Goal: Task Accomplishment & Management: Complete application form

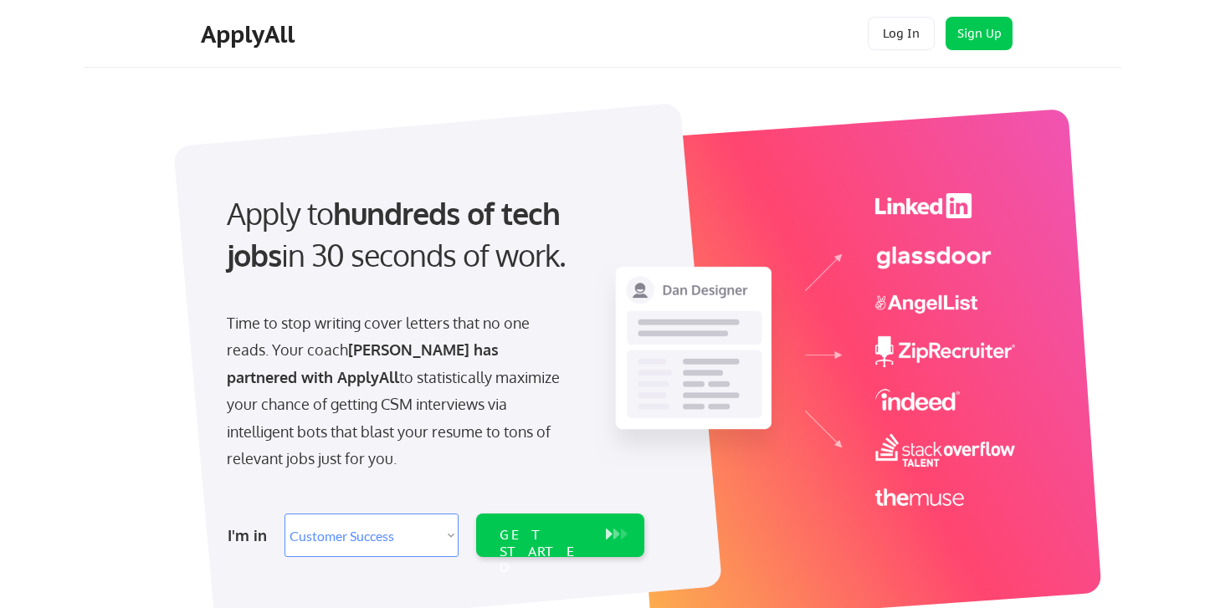
select select ""sales""
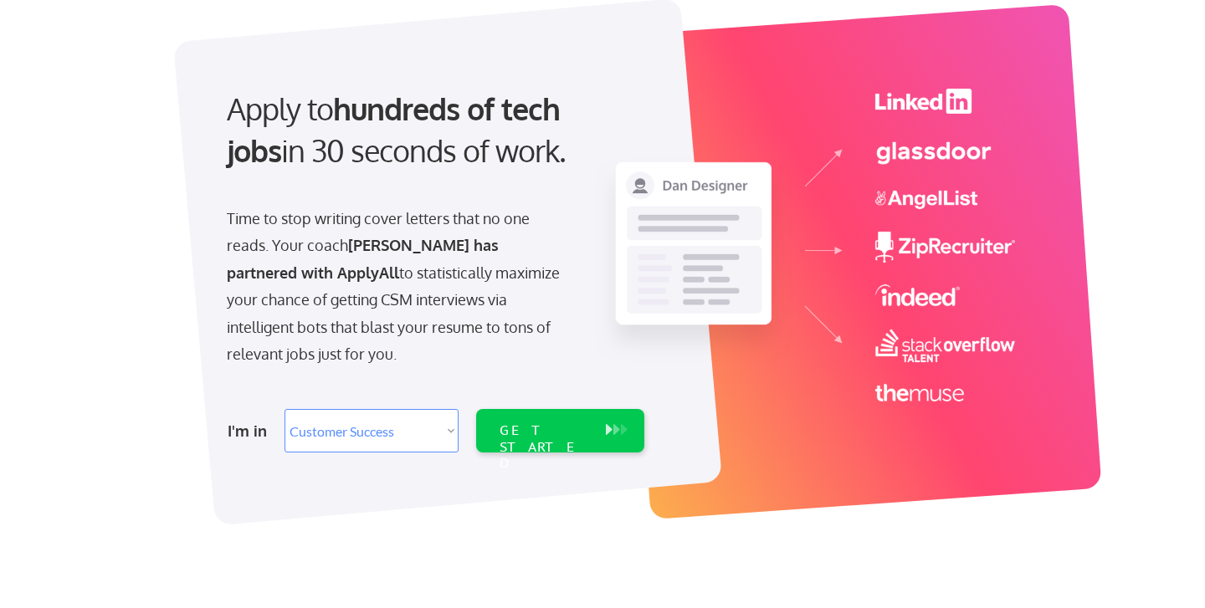
click at [449, 427] on select "Select Role Software Engineering Product Management Customer Success Sales UI/U…" at bounding box center [372, 431] width 174 height 44
click at [556, 439] on div "GET STARTED" at bounding box center [545, 447] width 90 height 49
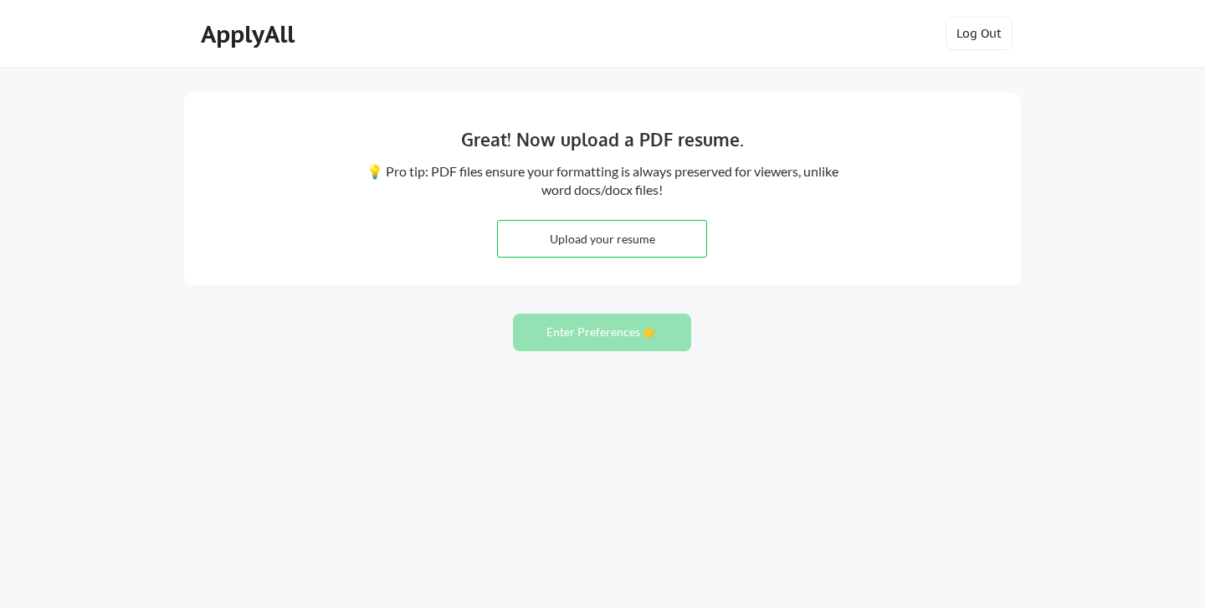
click at [1062, 46] on div "ApplyAll Log In Sign Up Log Out" at bounding box center [602, 34] width 1205 height 68
click at [1084, 24] on div "ApplyAll Log In Sign Up Log Out" at bounding box center [602, 34] width 1205 height 68
click at [587, 245] on input "file" at bounding box center [602, 239] width 208 height 36
type input "C:\fakepath\[PERSON_NAME]- Resume.pdf"
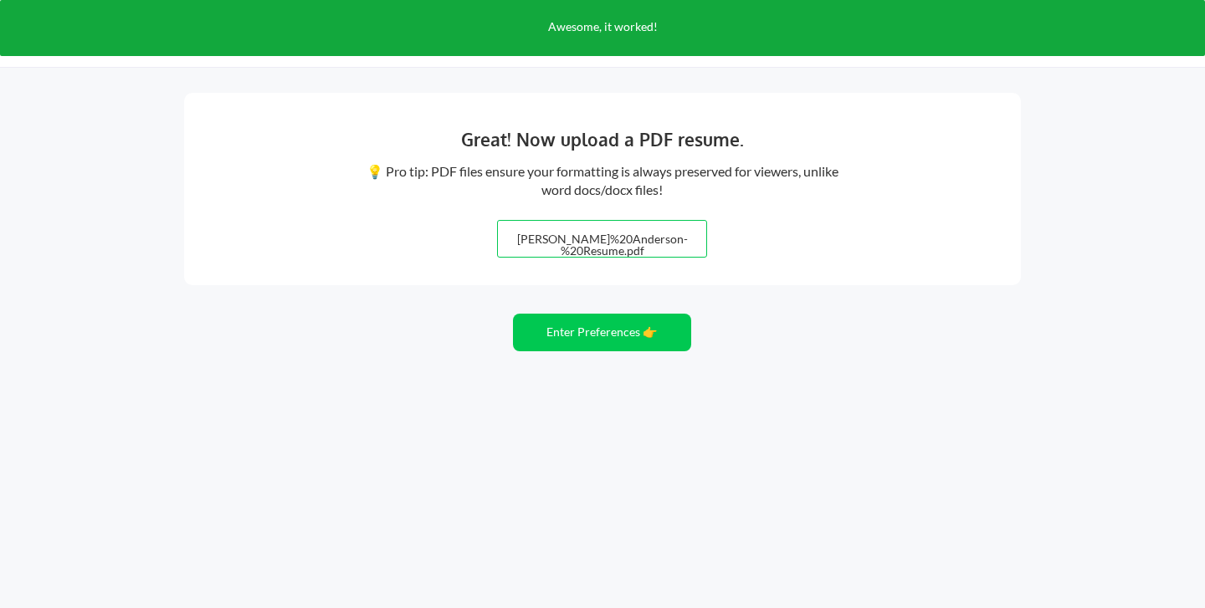
click at [739, 280] on div "Great! Now upload a PDF resume. 💡 Pro tip: PDF files ensure your formatting is …" at bounding box center [602, 189] width 837 height 192
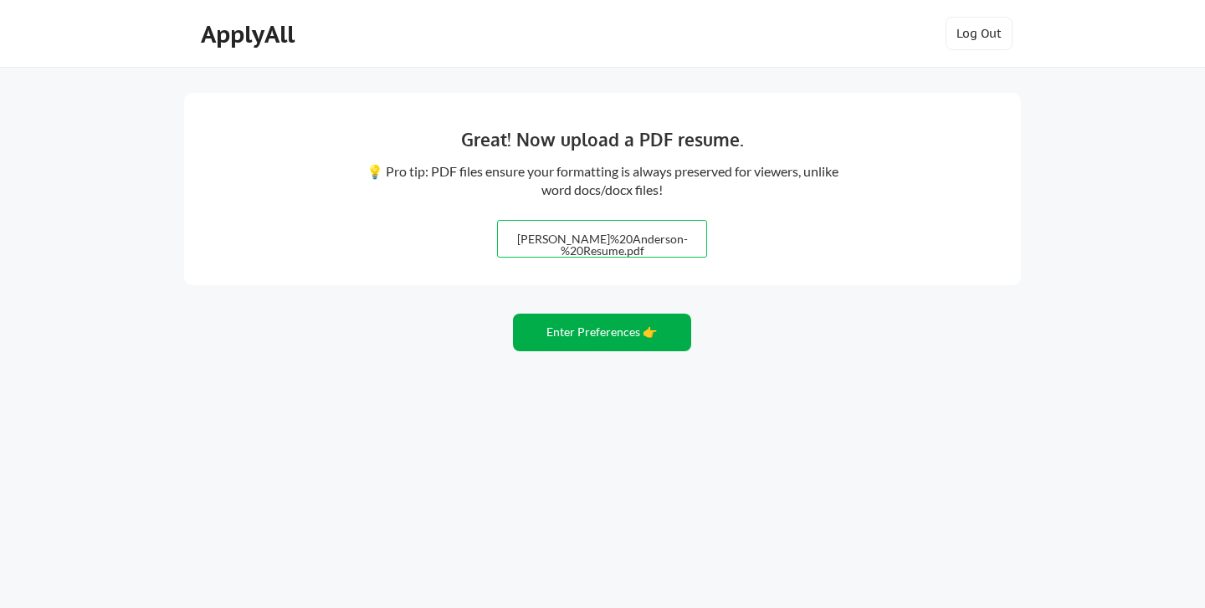
click at [615, 336] on button "Enter Preferences 👉" at bounding box center [602, 333] width 178 height 38
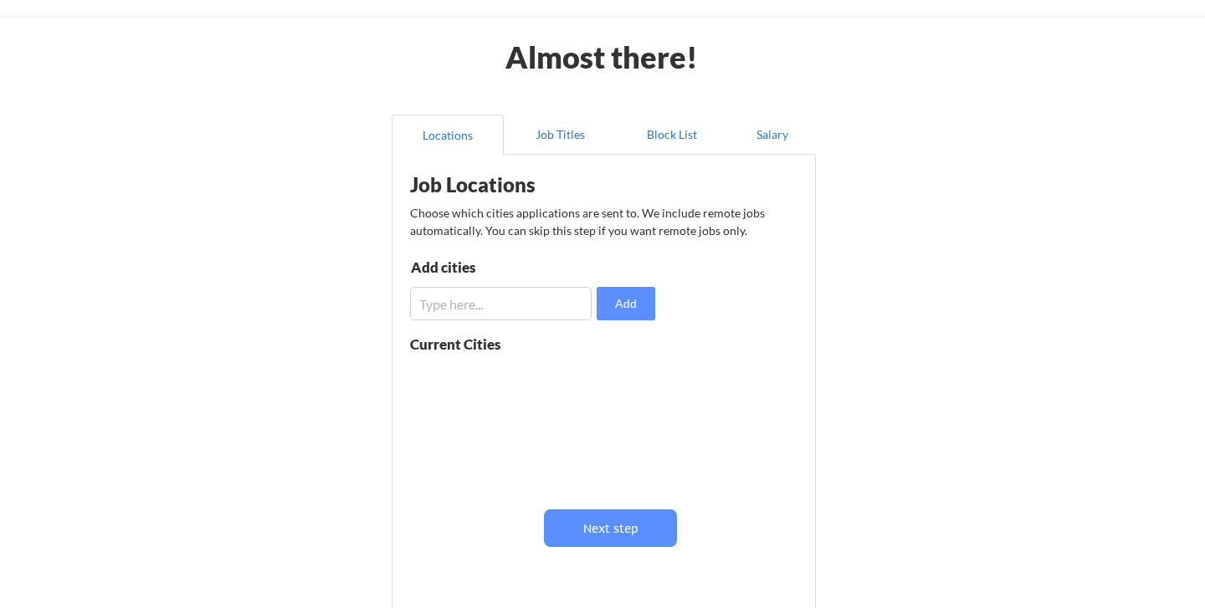
scroll to position [66, 0]
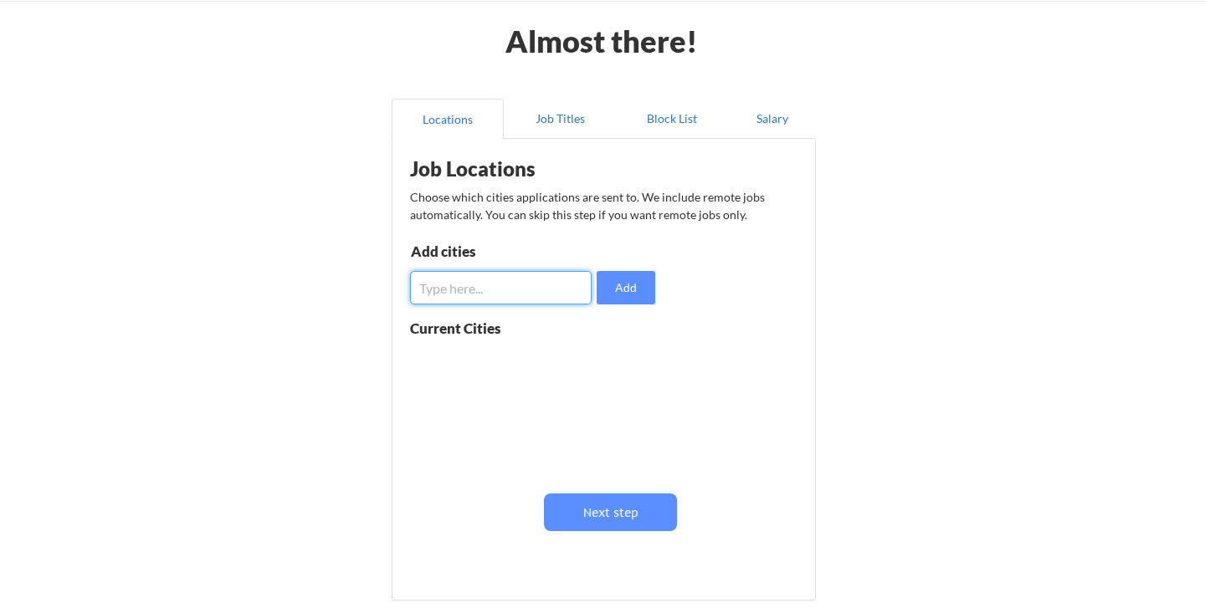
click at [479, 297] on input "input" at bounding box center [501, 287] width 182 height 33
click at [495, 421] on div at bounding box center [515, 410] width 211 height 132
click at [498, 289] on input "input" at bounding box center [501, 287] width 182 height 33
type input "[GEOGRAPHIC_DATA]"
click at [632, 295] on button "Add" at bounding box center [626, 287] width 59 height 33
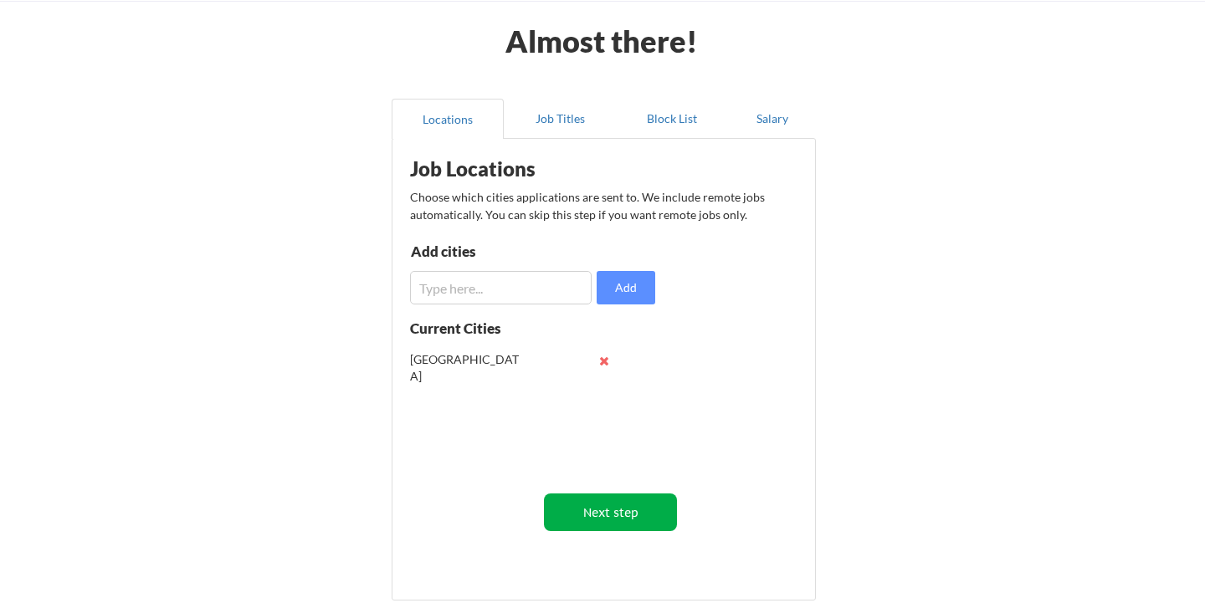
click at [640, 517] on button "Next step" at bounding box center [610, 513] width 133 height 38
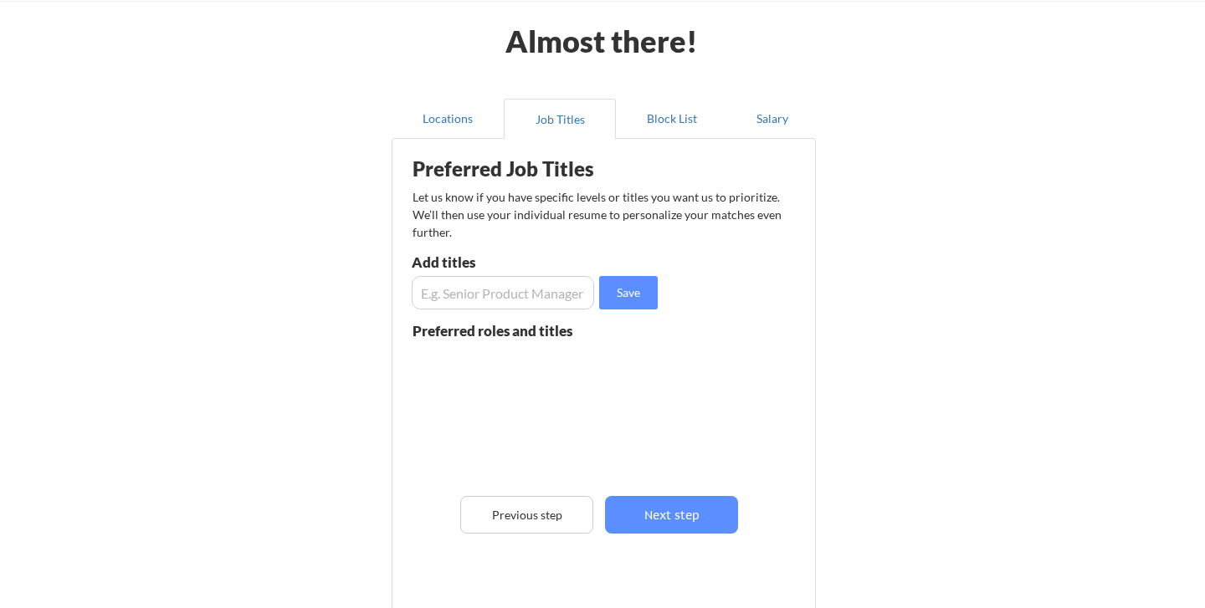
click at [490, 296] on input "input" at bounding box center [503, 292] width 182 height 33
type input "Customer Success Manager"
click at [633, 290] on button "Save" at bounding box center [628, 292] width 59 height 33
click at [463, 296] on input "input" at bounding box center [503, 292] width 182 height 33
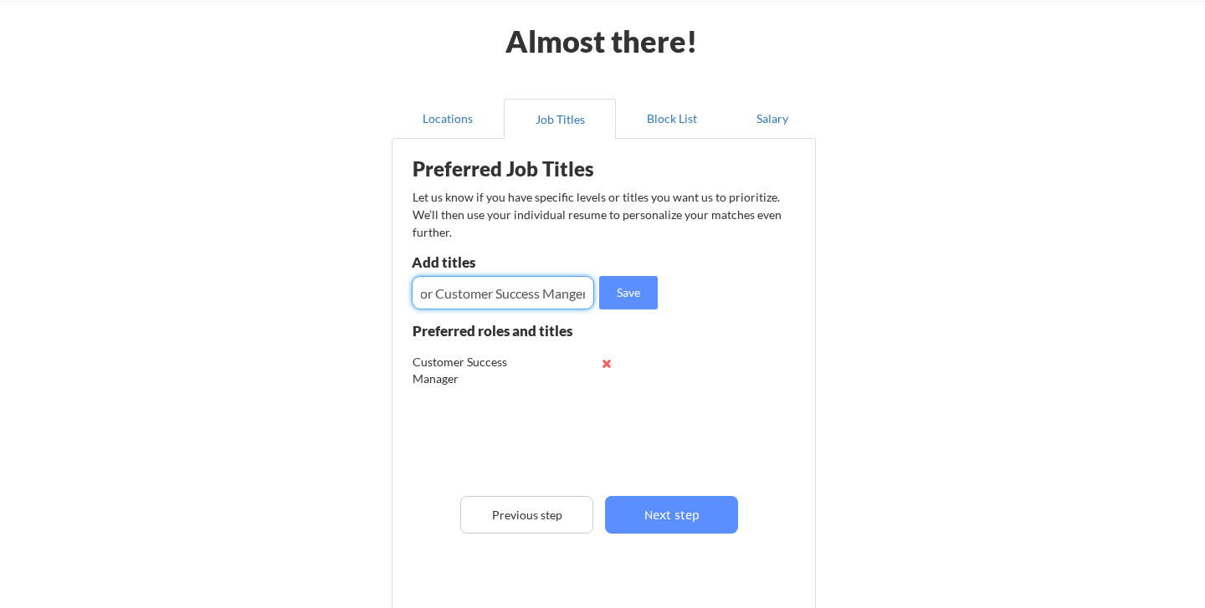
scroll to position [0, 31]
type input "Senior Customer Success Manger"
click at [625, 295] on button "Save" at bounding box center [628, 292] width 59 height 33
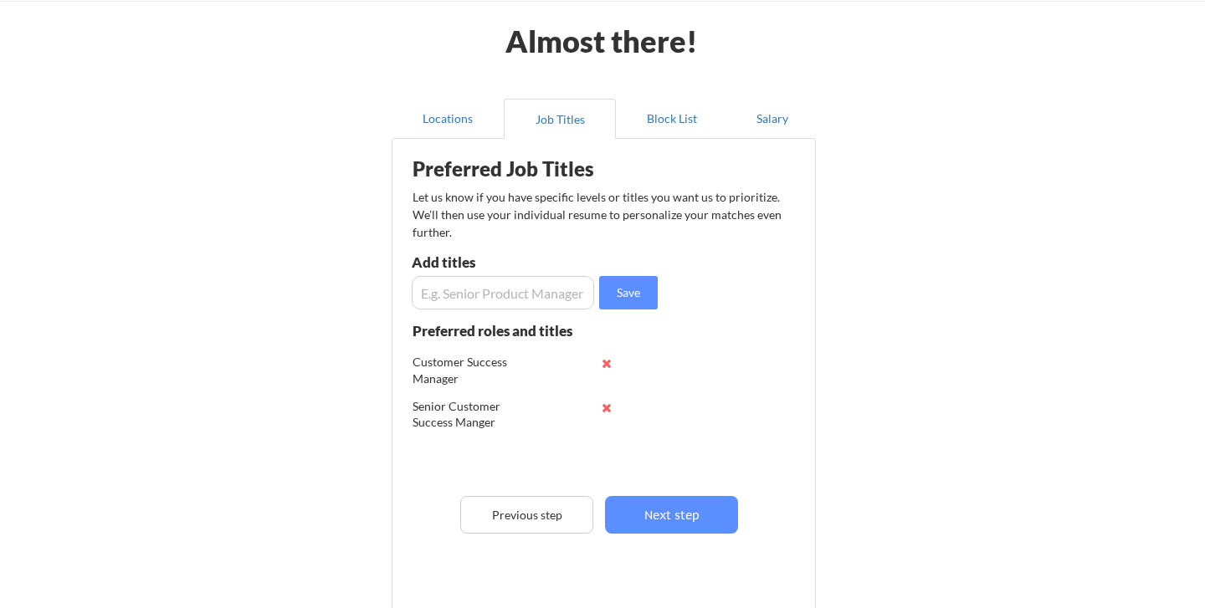
click at [535, 291] on input "input" at bounding box center [503, 292] width 182 height 33
type input "C"
type input "P"
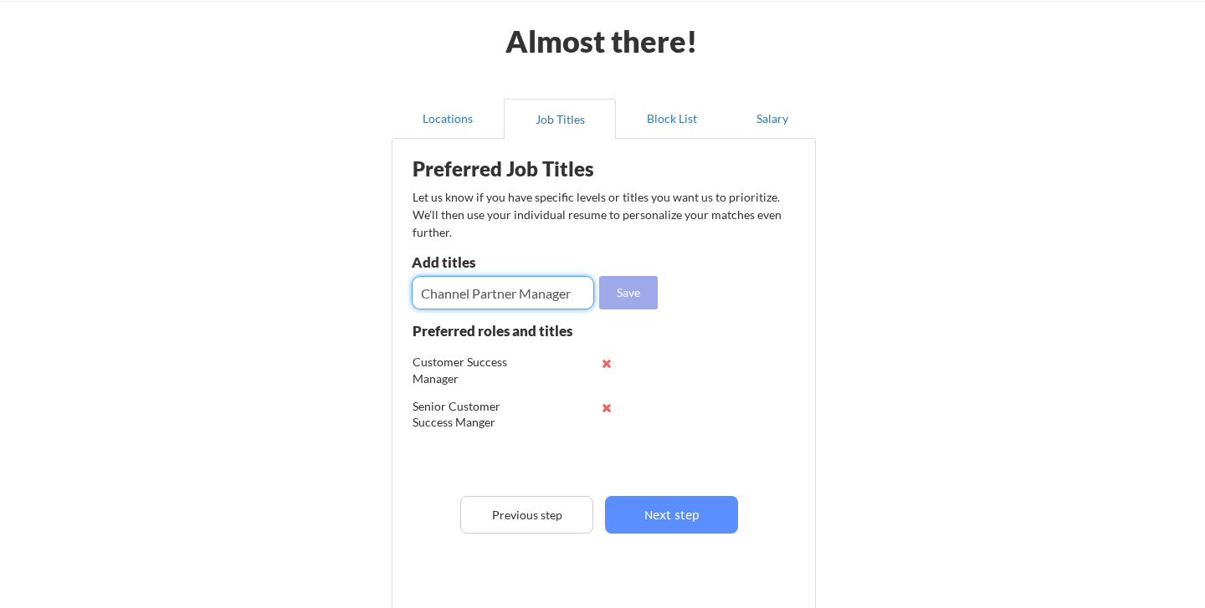
type input "Channel Partner Manager"
click at [642, 285] on button "Save" at bounding box center [628, 292] width 59 height 33
click at [509, 289] on input "input" at bounding box center [503, 292] width 182 height 33
type input "partnership"
click at [633, 285] on button "Save" at bounding box center [628, 292] width 59 height 33
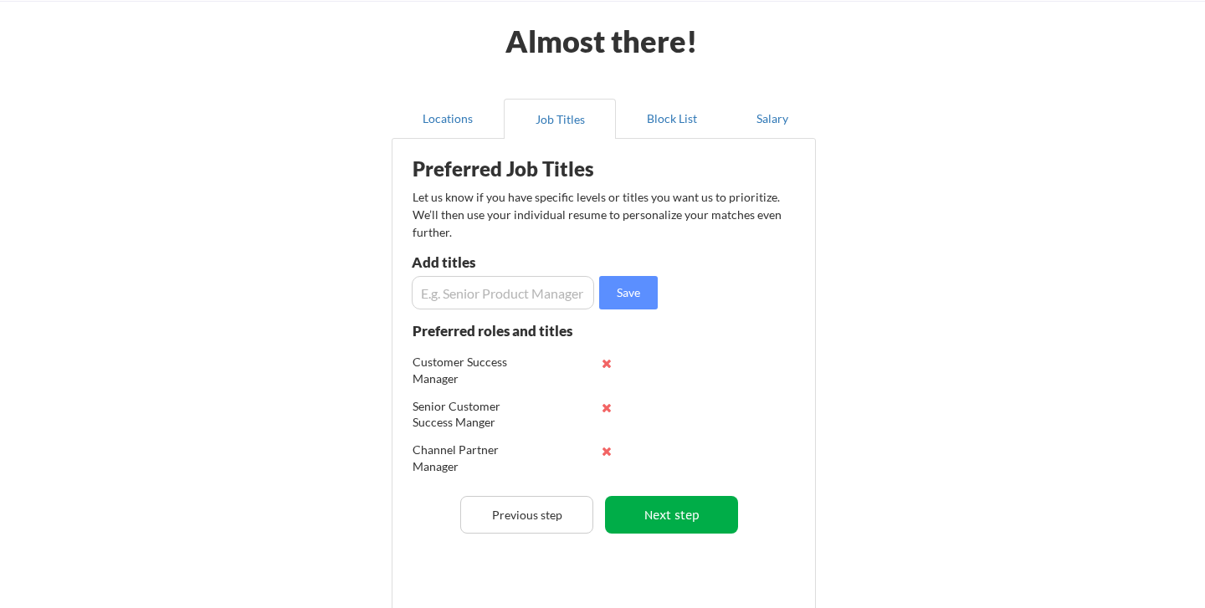
click at [677, 521] on button "Next step" at bounding box center [671, 515] width 133 height 38
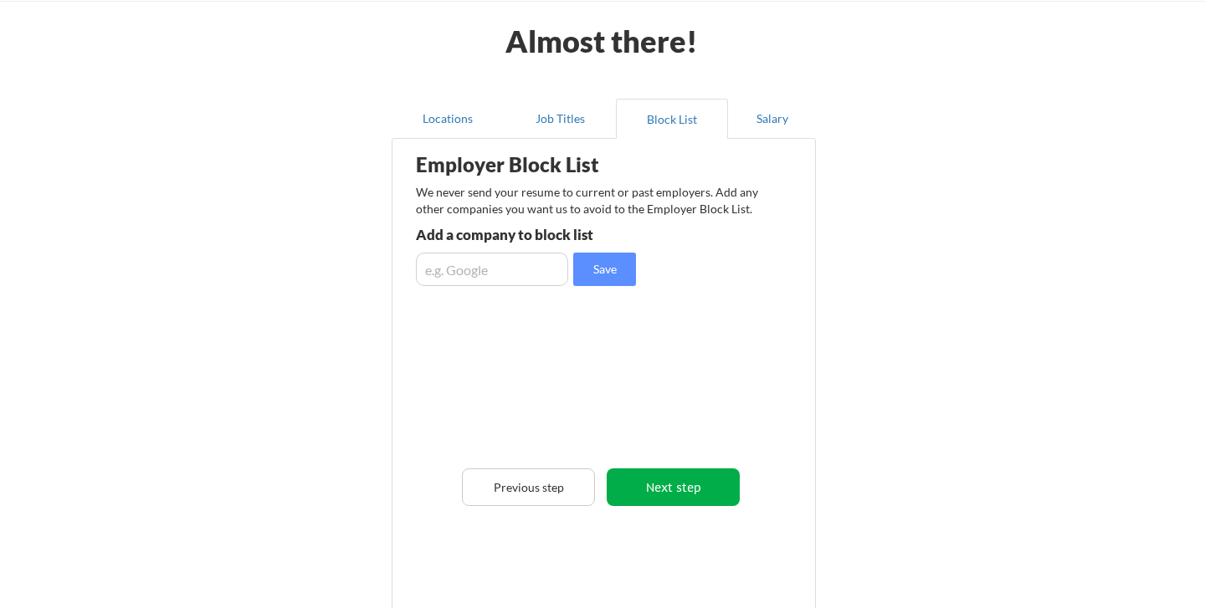
click at [690, 491] on button "Next step" at bounding box center [673, 488] width 133 height 38
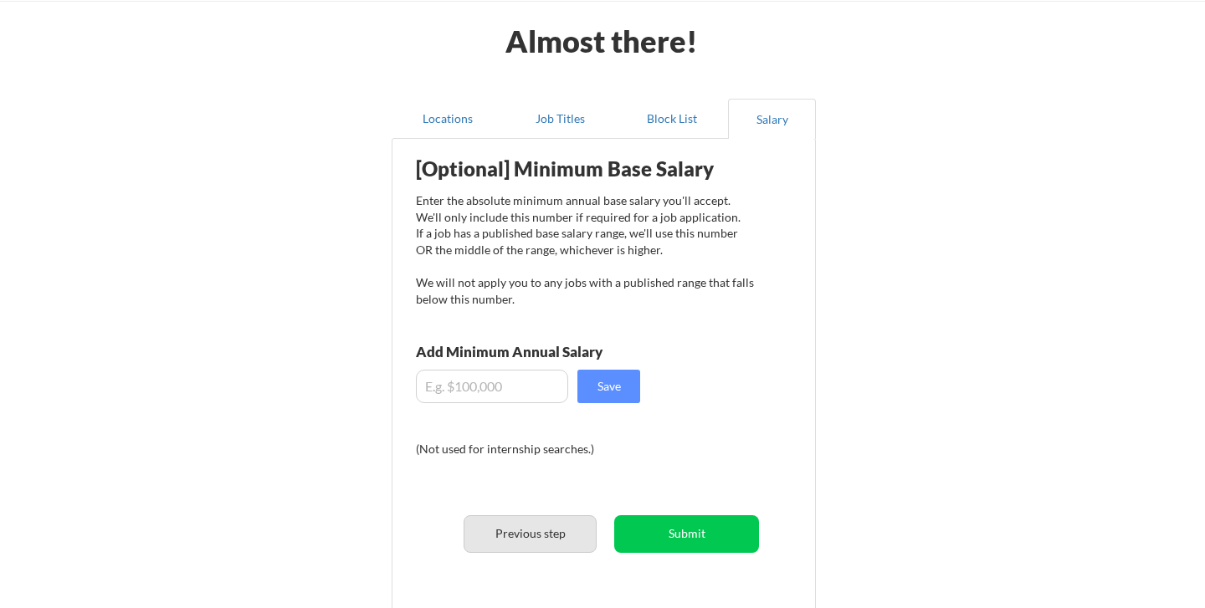
click at [521, 531] on button "Previous step" at bounding box center [530, 535] width 133 height 38
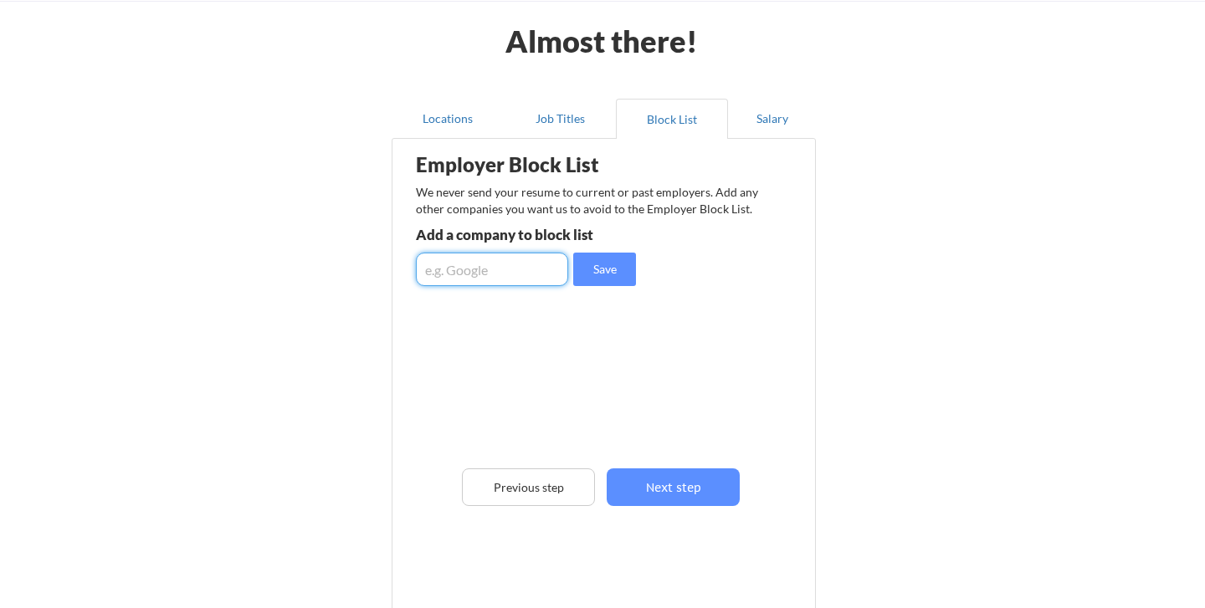
click at [513, 275] on input "input" at bounding box center [492, 269] width 152 height 33
type input "Fullpath"
click at [605, 265] on button "Save" at bounding box center [604, 269] width 63 height 33
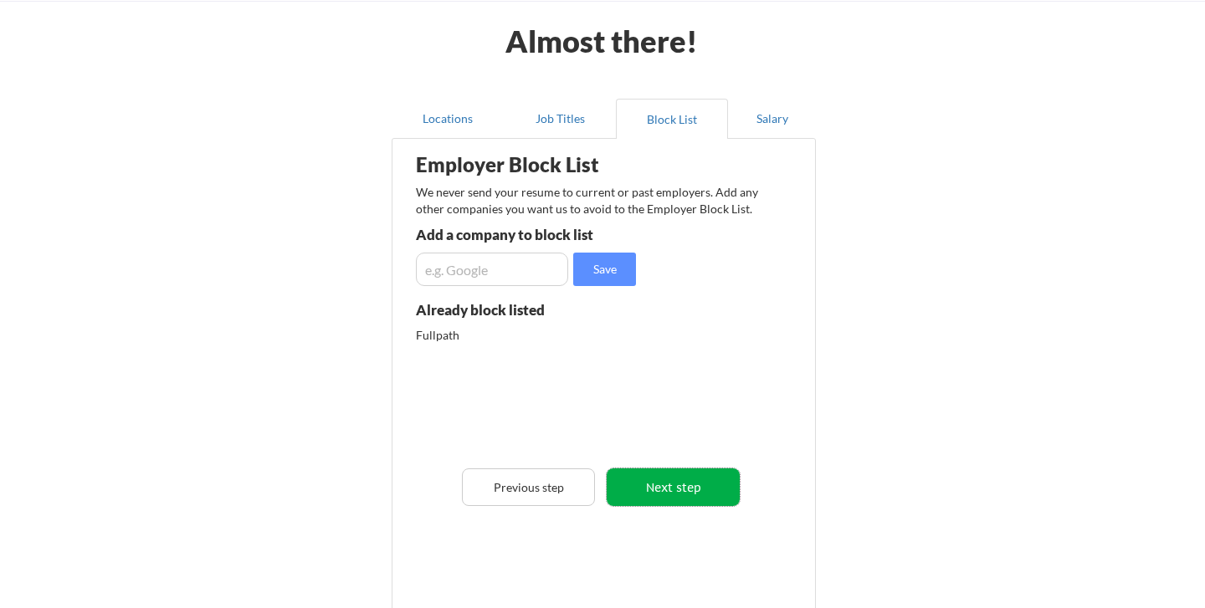
click at [666, 480] on button "Next step" at bounding box center [673, 488] width 133 height 38
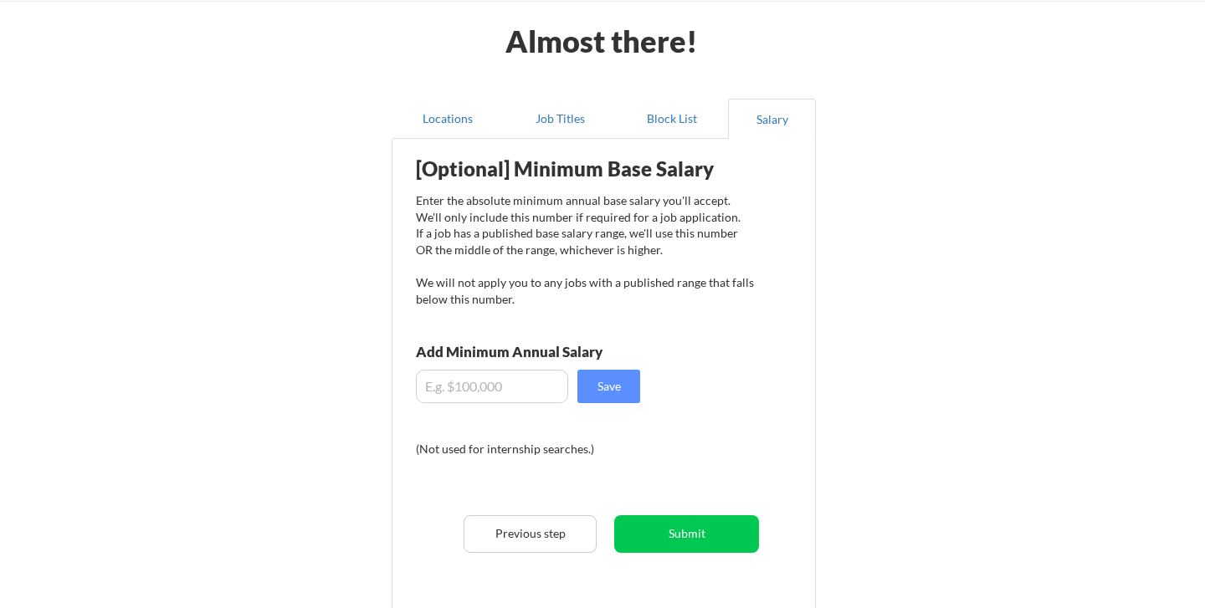
click at [479, 380] on input "input" at bounding box center [492, 386] width 152 height 33
type input "$100,000"
click at [613, 387] on button "Save" at bounding box center [608, 386] width 63 height 33
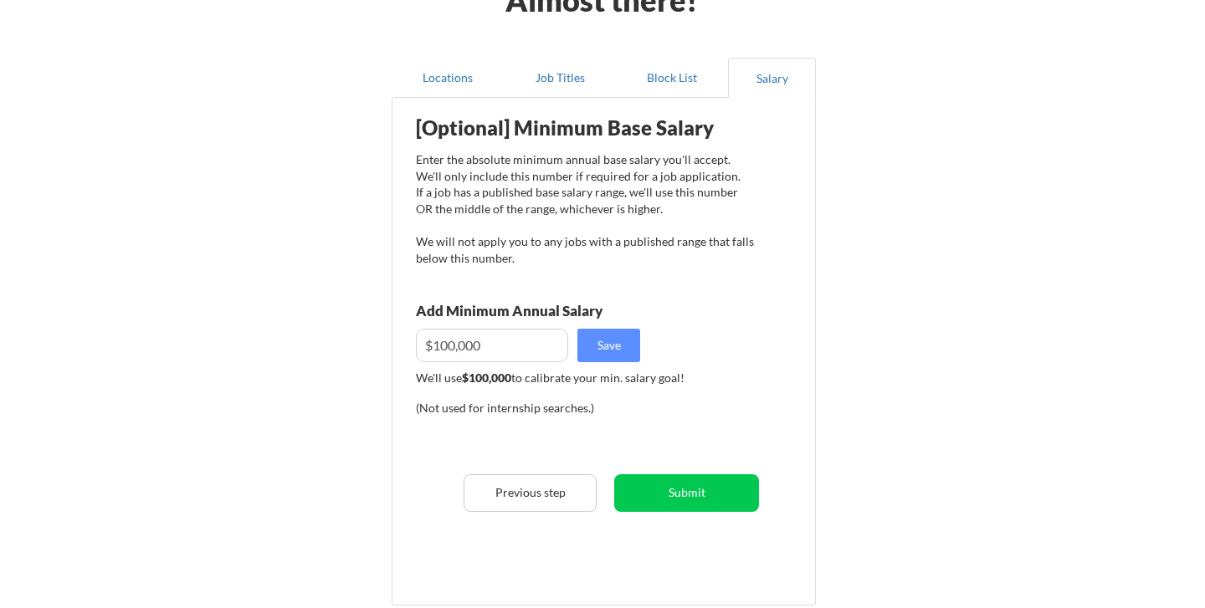
scroll to position [117, 0]
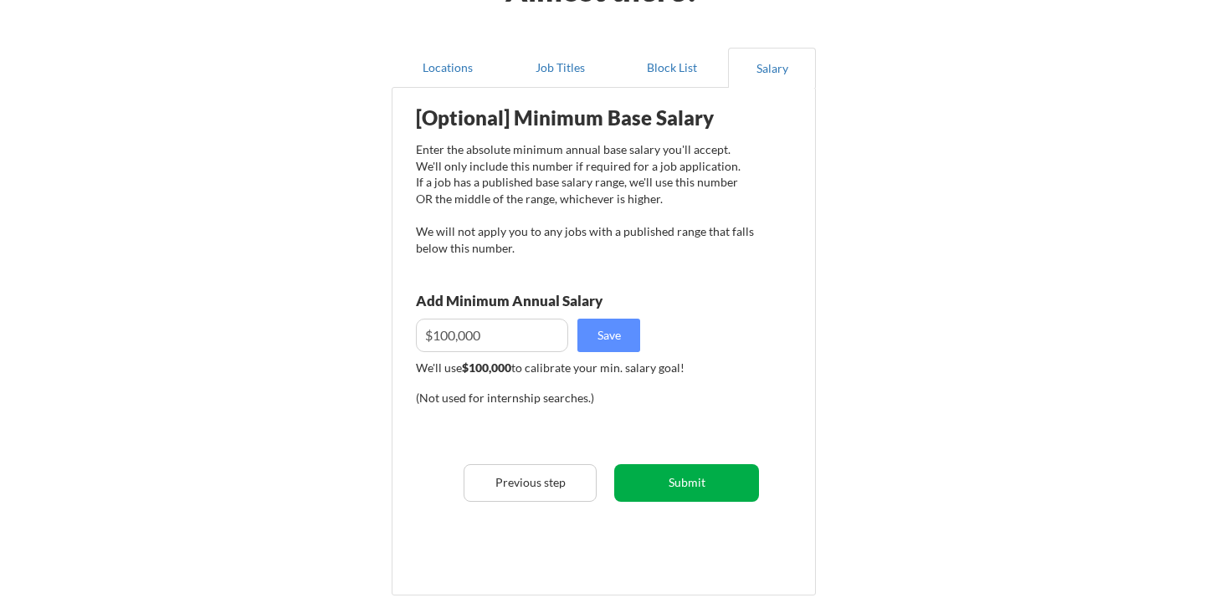
click at [697, 488] on button "Submit" at bounding box center [686, 483] width 145 height 38
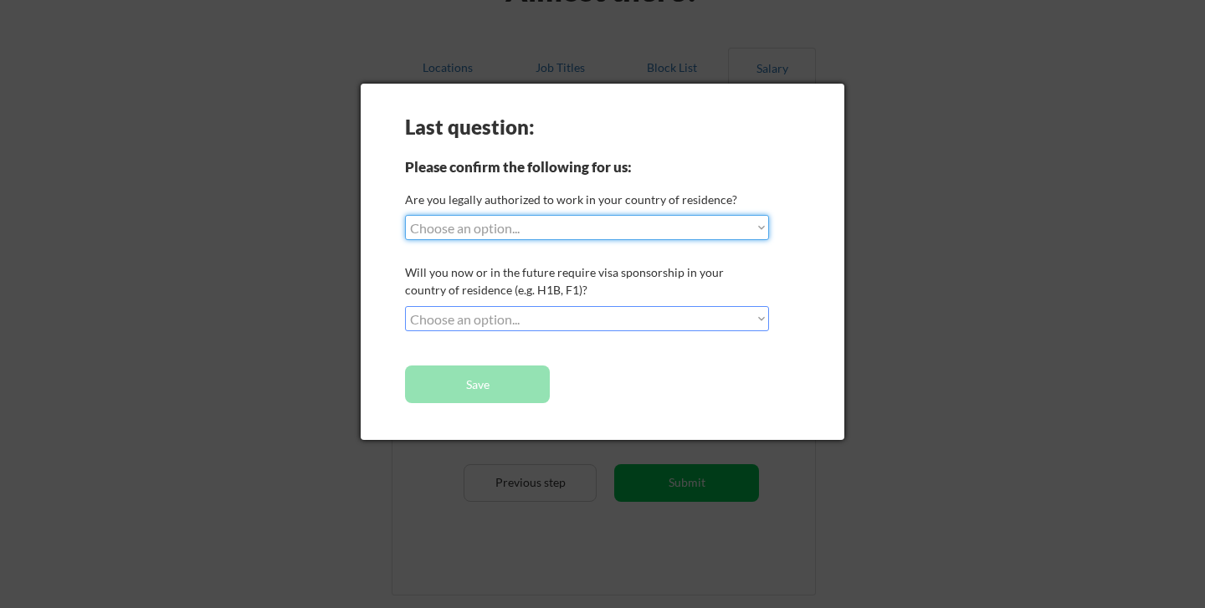
click at [583, 234] on select "Choose an option... Yes, I am a US Citizen Yes, I am a Canadian Citizen Yes, I …" at bounding box center [587, 227] width 364 height 25
select select ""yes__i_am_a_us_citizen""
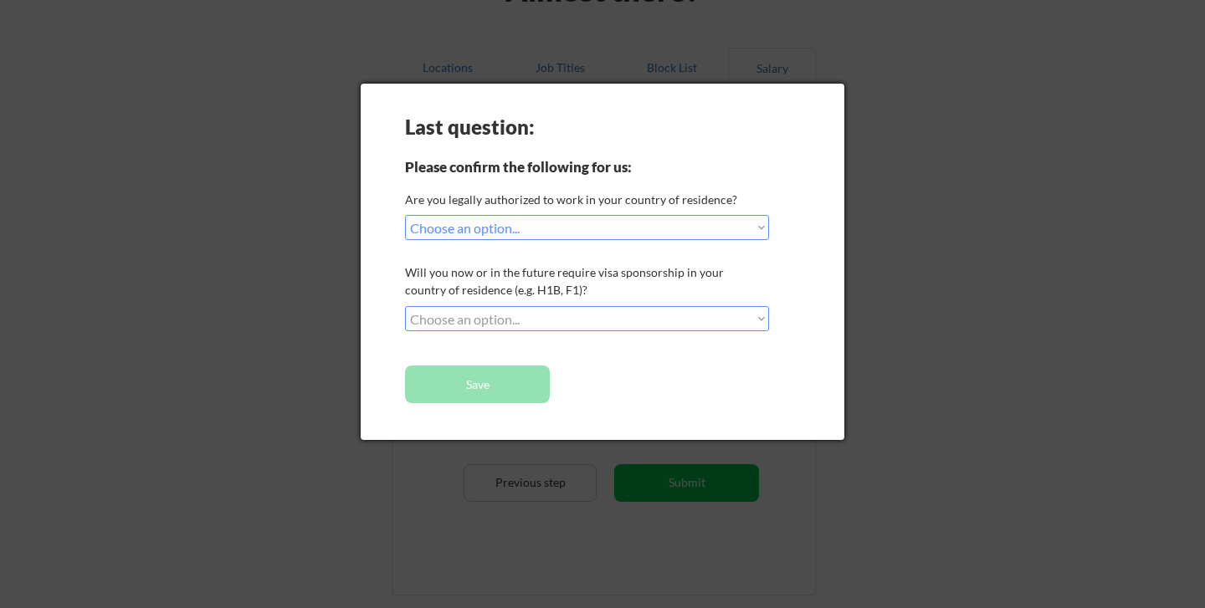
click at [580, 320] on select "Choose an option... No, I will not need sponsorship Yes, I will need sponsorship" at bounding box center [587, 318] width 364 height 25
select select ""no__i_will_not_need_sponsorship""
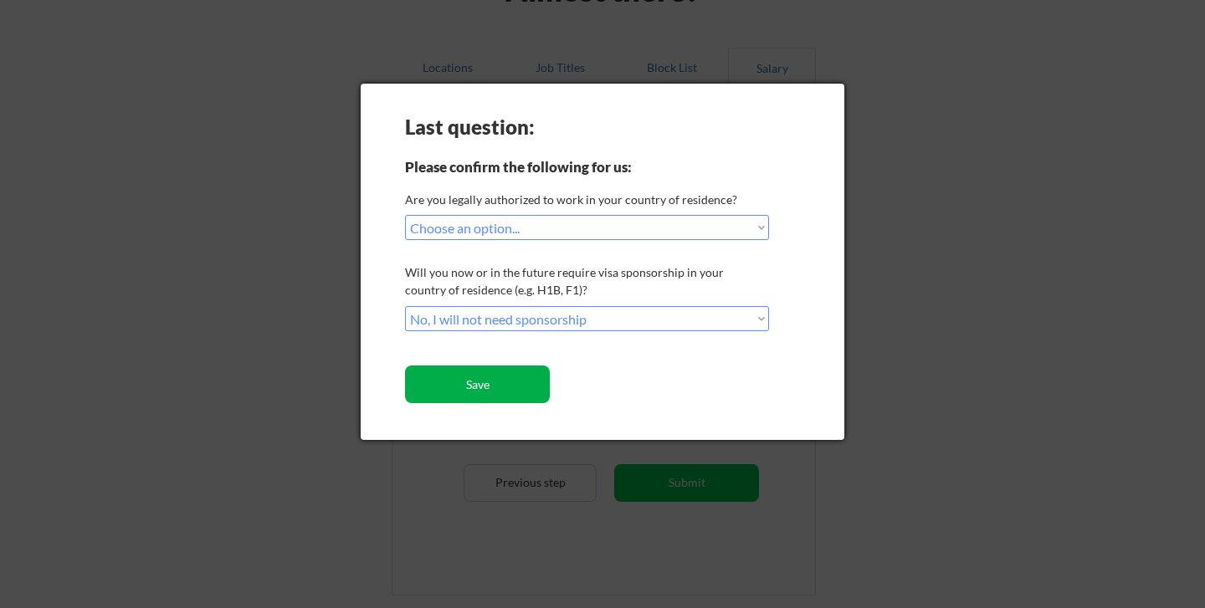
click at [491, 389] on button "Save" at bounding box center [477, 385] width 145 height 38
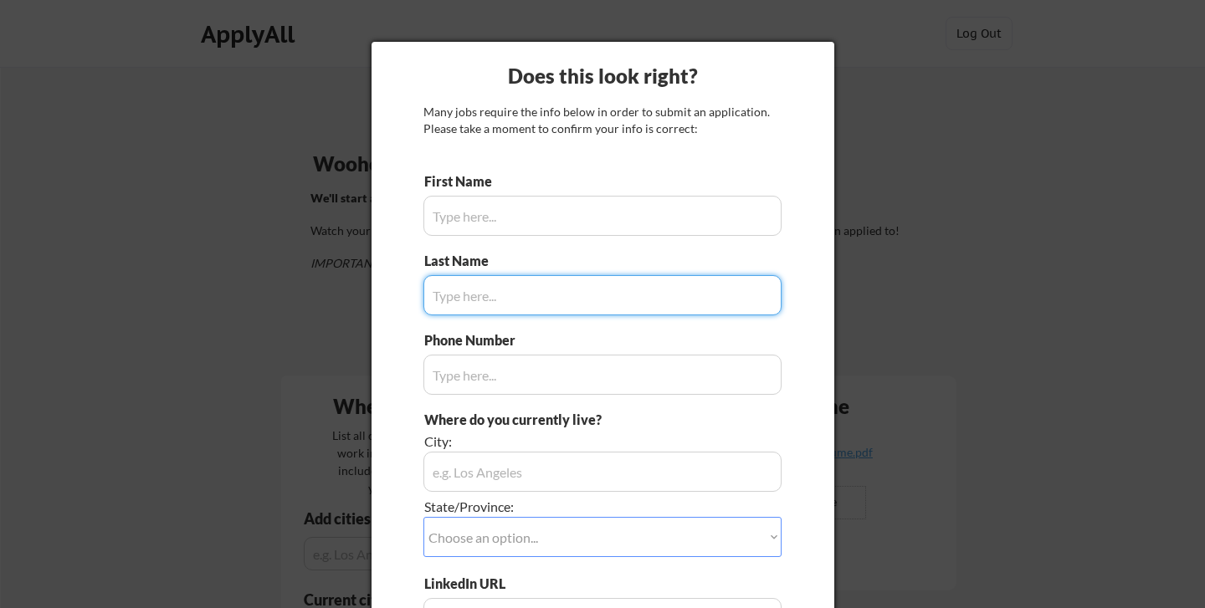
type input "[PERSON_NAME]"
type input "[PHONE_NUMBER]"
type input "Marcellus, [US_STATE]"
type input "Anderson"
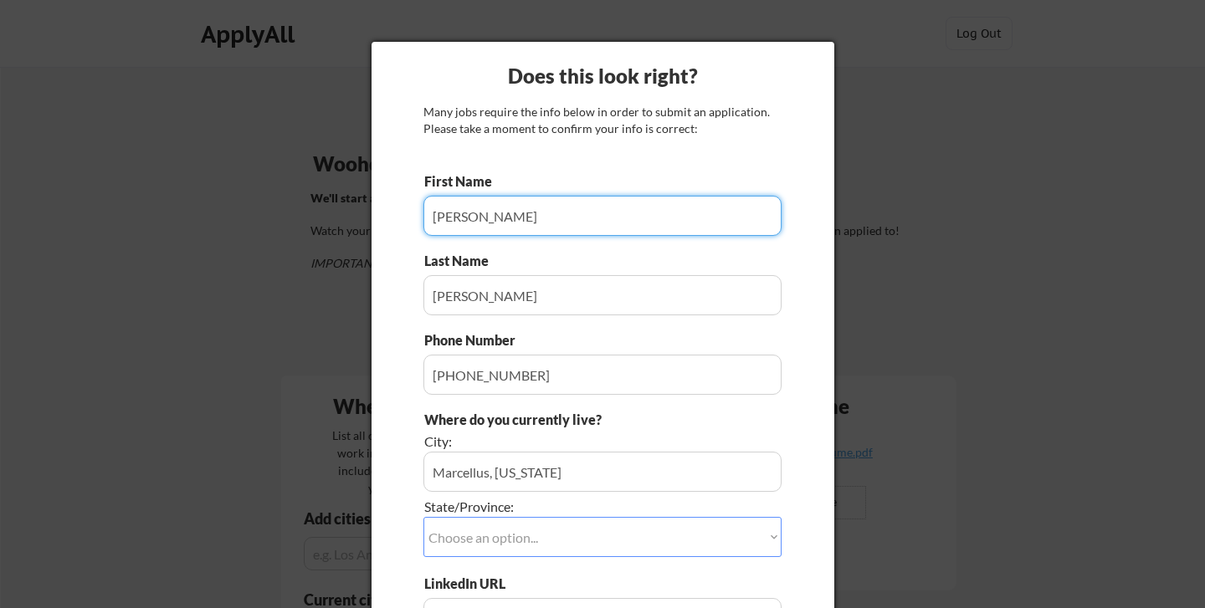
click at [500, 206] on input "input" at bounding box center [602, 216] width 358 height 40
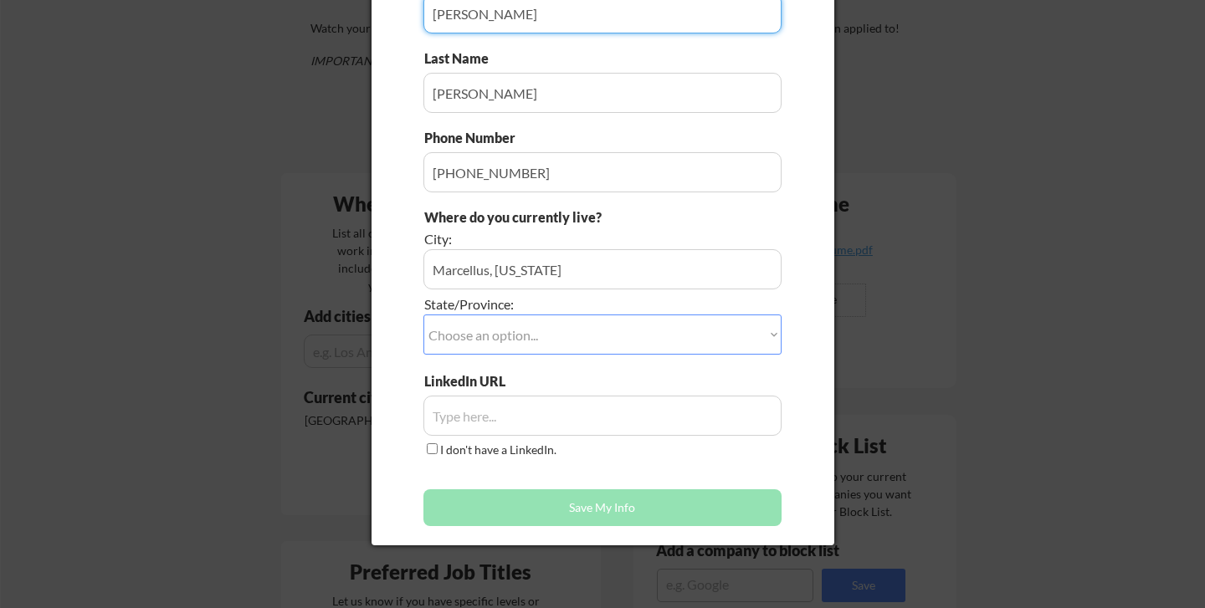
scroll to position [281, 0]
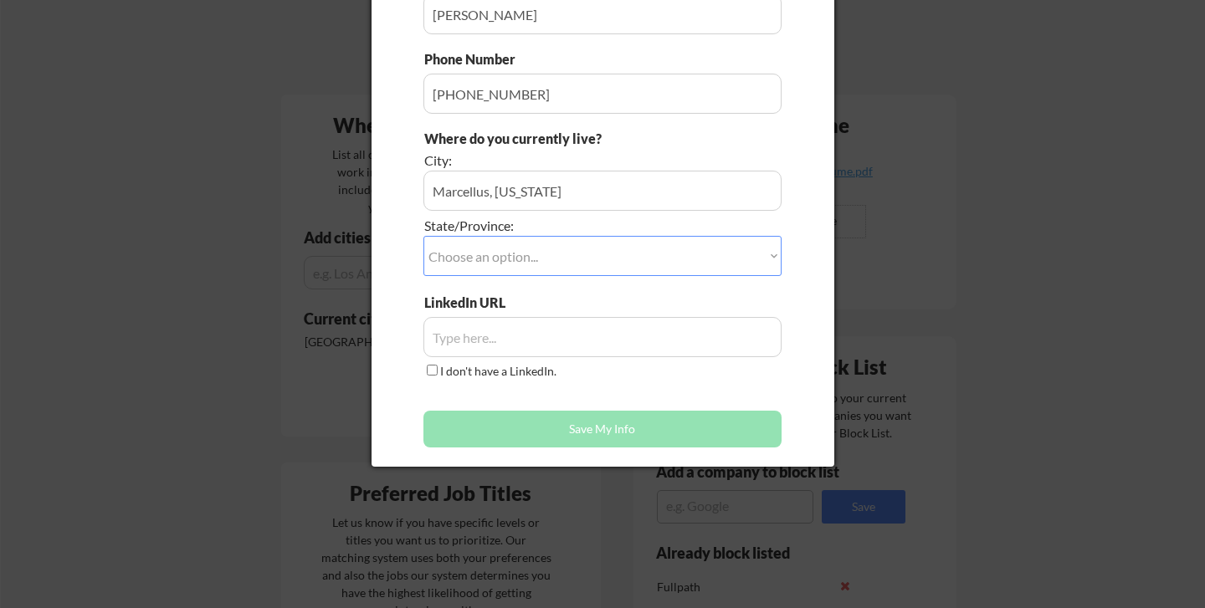
click at [519, 265] on select "Choose an option... Other/Not Applicable Alabama Alaska Alberta Arizona Arkansa…" at bounding box center [602, 256] width 358 height 40
select select ""New York""
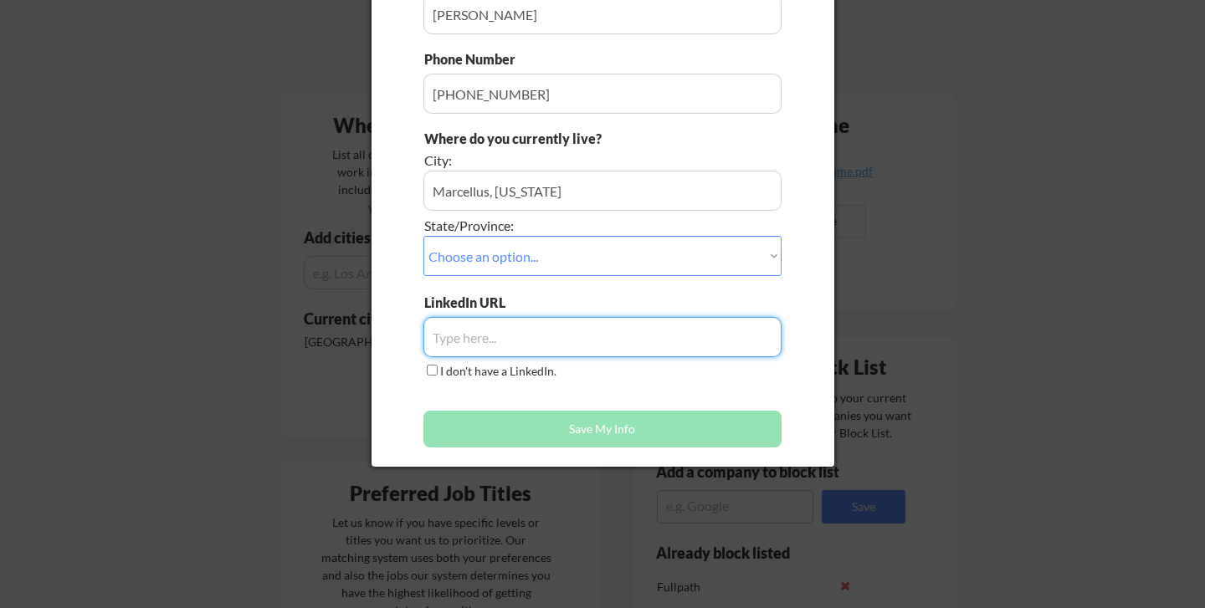
click at [582, 330] on input "input" at bounding box center [602, 337] width 358 height 40
click at [477, 336] on input "input" at bounding box center [602, 337] width 358 height 40
paste input "https://www.linkedin.com/in/zachary-anderson-384021151/"
type input "https://www.linkedin.com/in/zachary-anderson-384021151/"
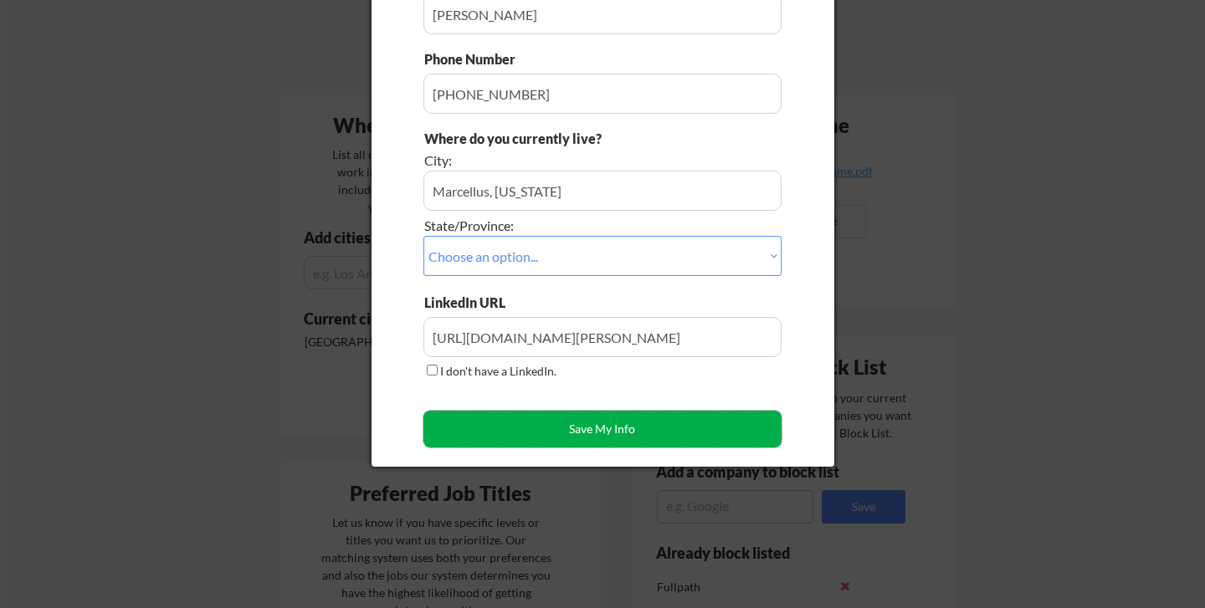
click at [490, 435] on button "Save My Info" at bounding box center [602, 429] width 358 height 37
type input "Marcellus, New York, New York"
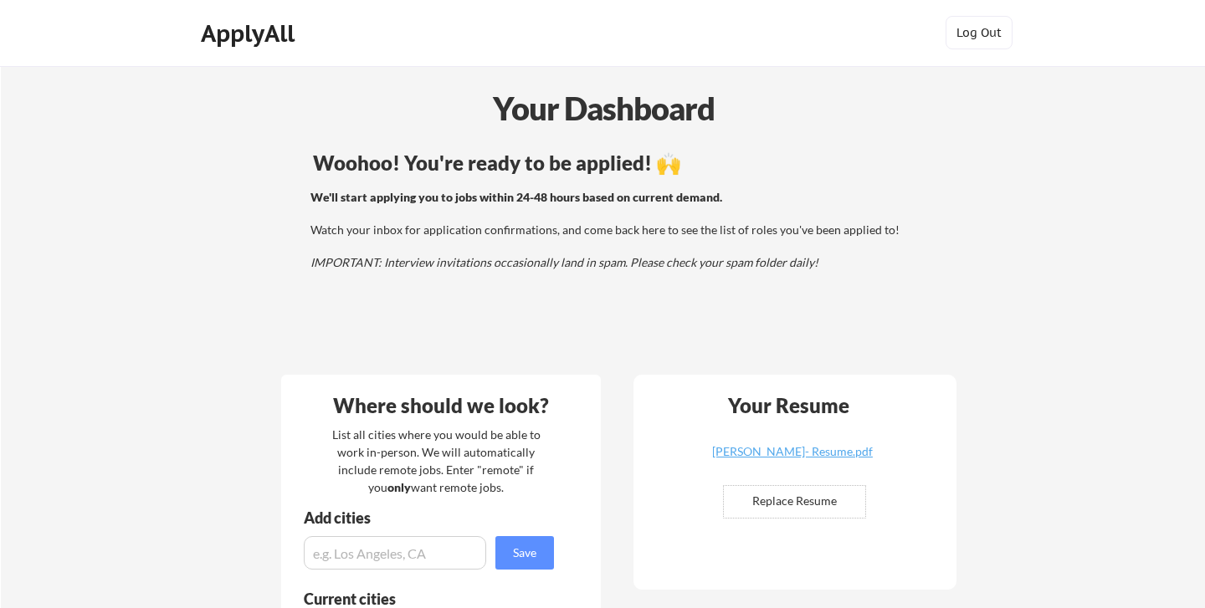
scroll to position [0, 0]
